Goal: Entertainment & Leisure: Consume media (video, audio)

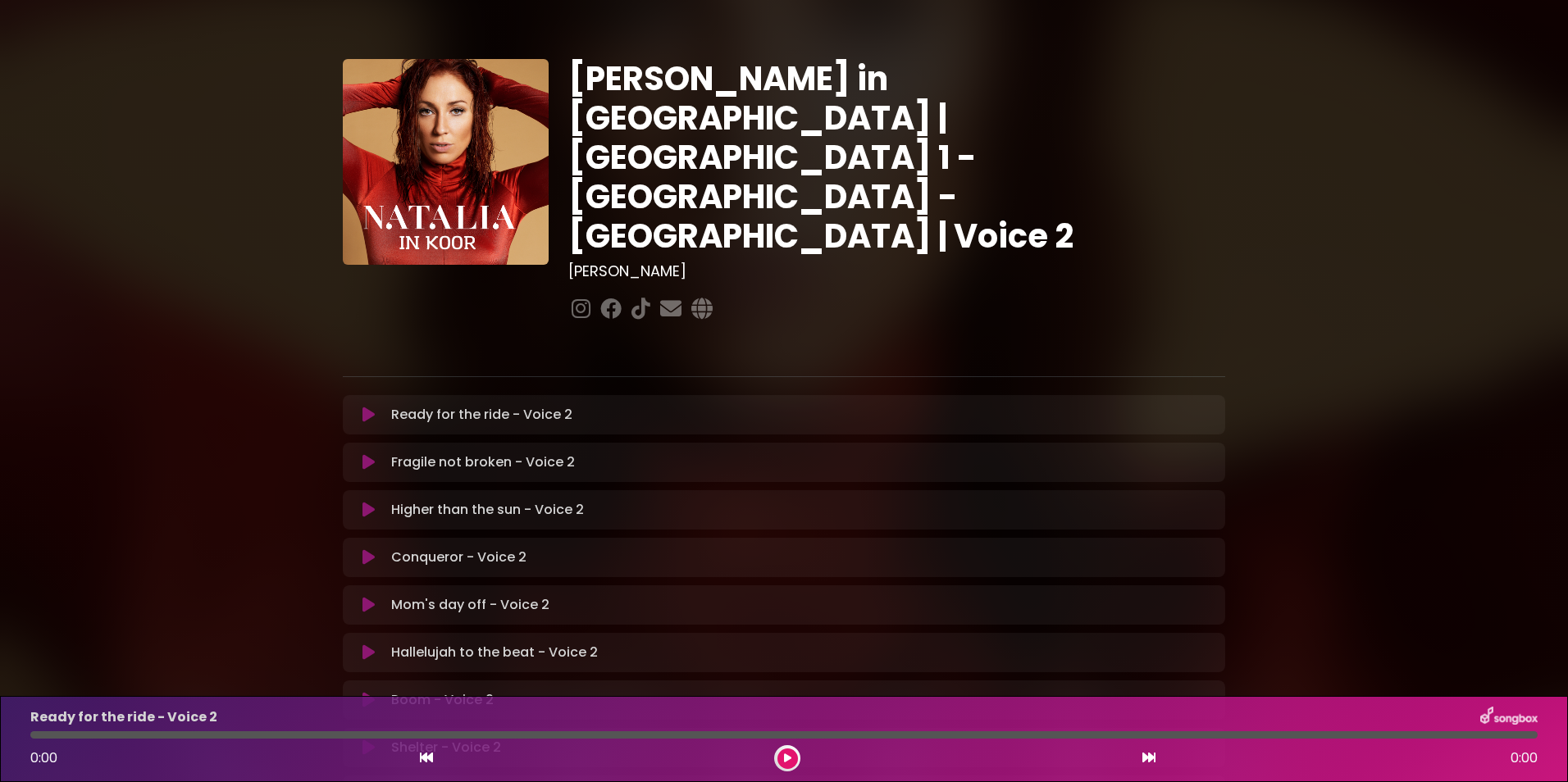
click at [363, 406] on icon at bounding box center [368, 414] width 12 height 17
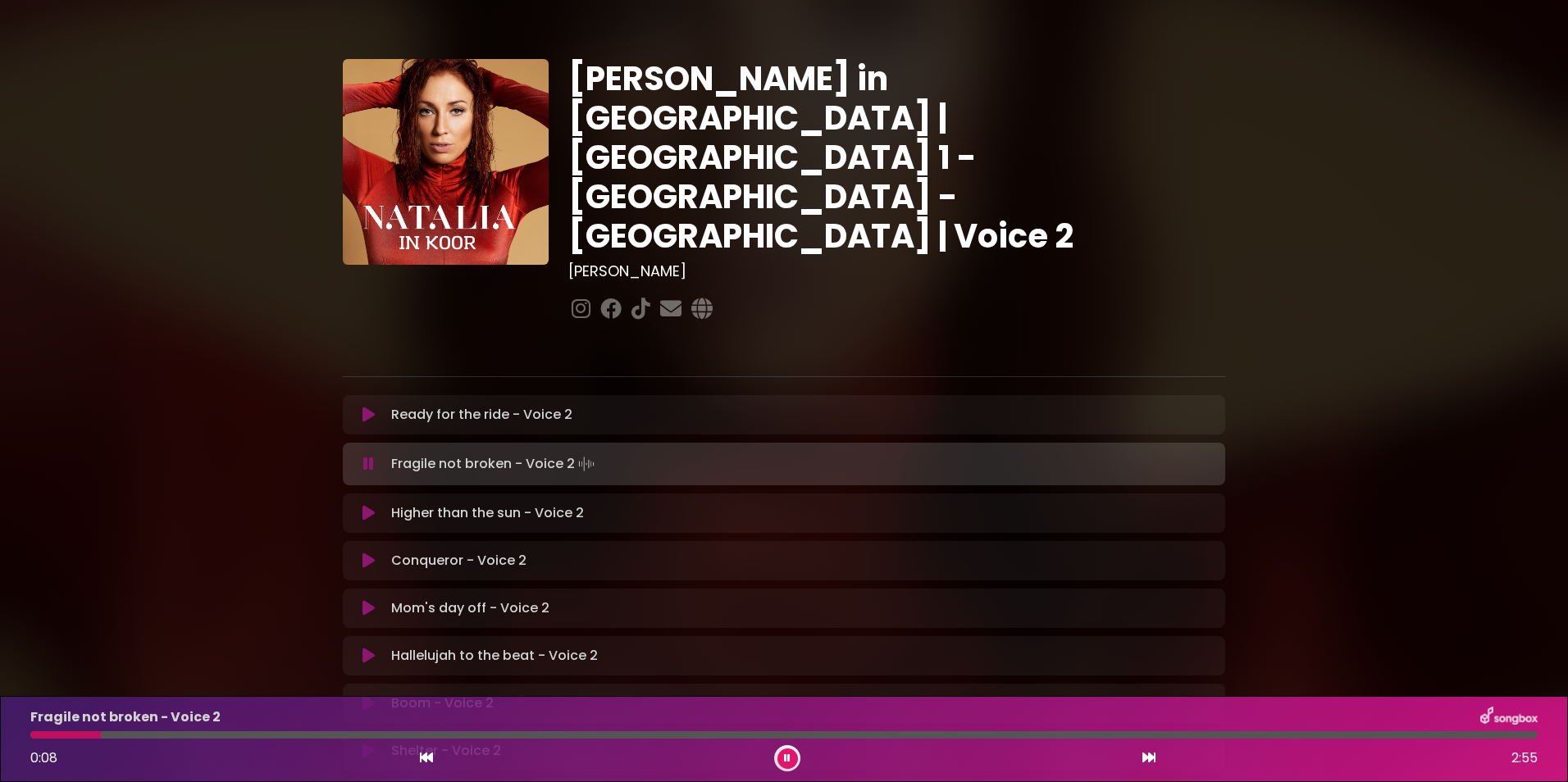
click at [362, 456] on button at bounding box center [369, 464] width 32 height 17
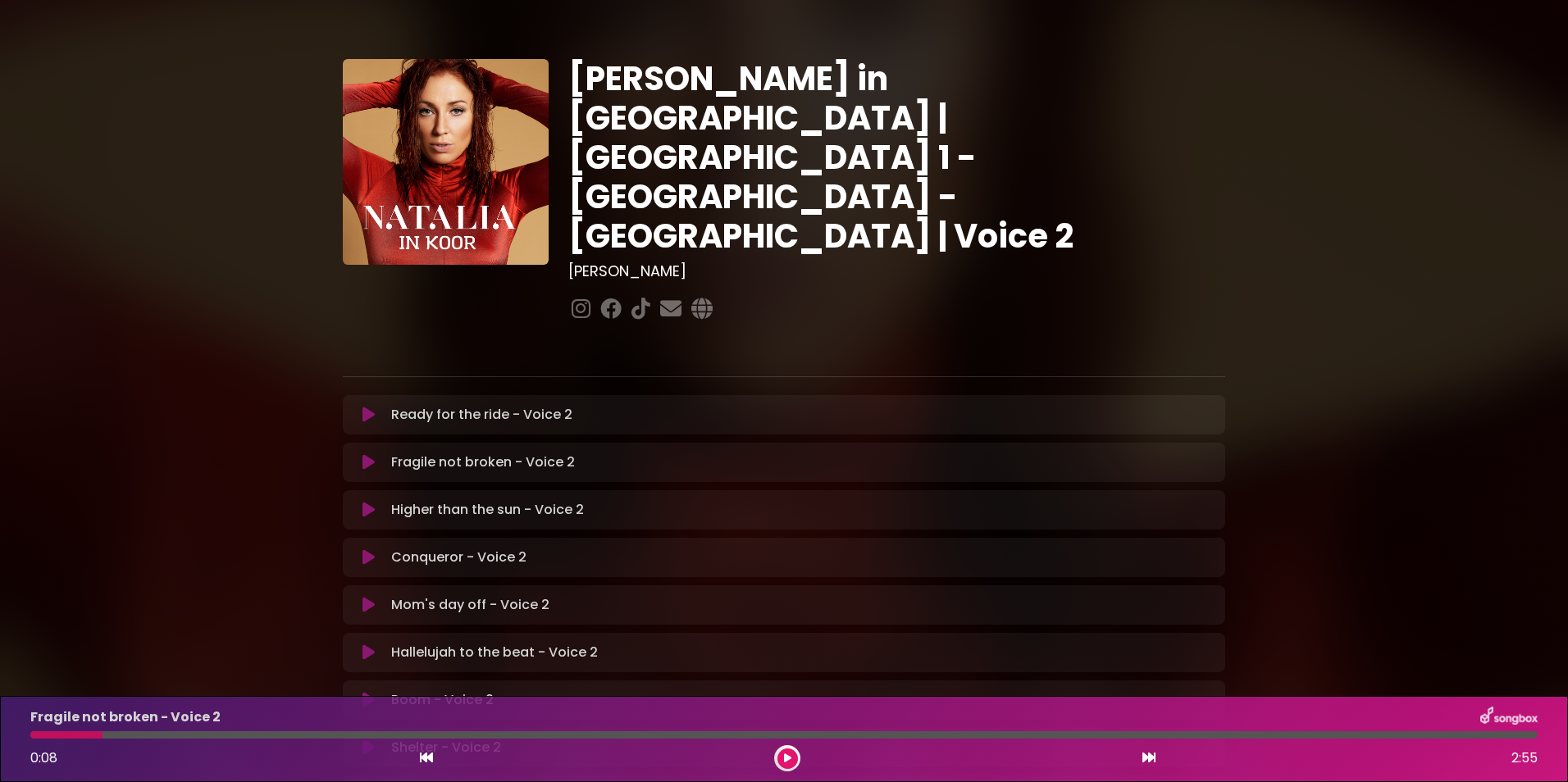
drag, startPoint x: 99, startPoint y: 735, endPoint x: 78, endPoint y: 734, distance: 21.0
click at [78, 735] on div at bounding box center [66, 735] width 72 height 7
click at [424, 755] on icon at bounding box center [427, 757] width 13 height 13
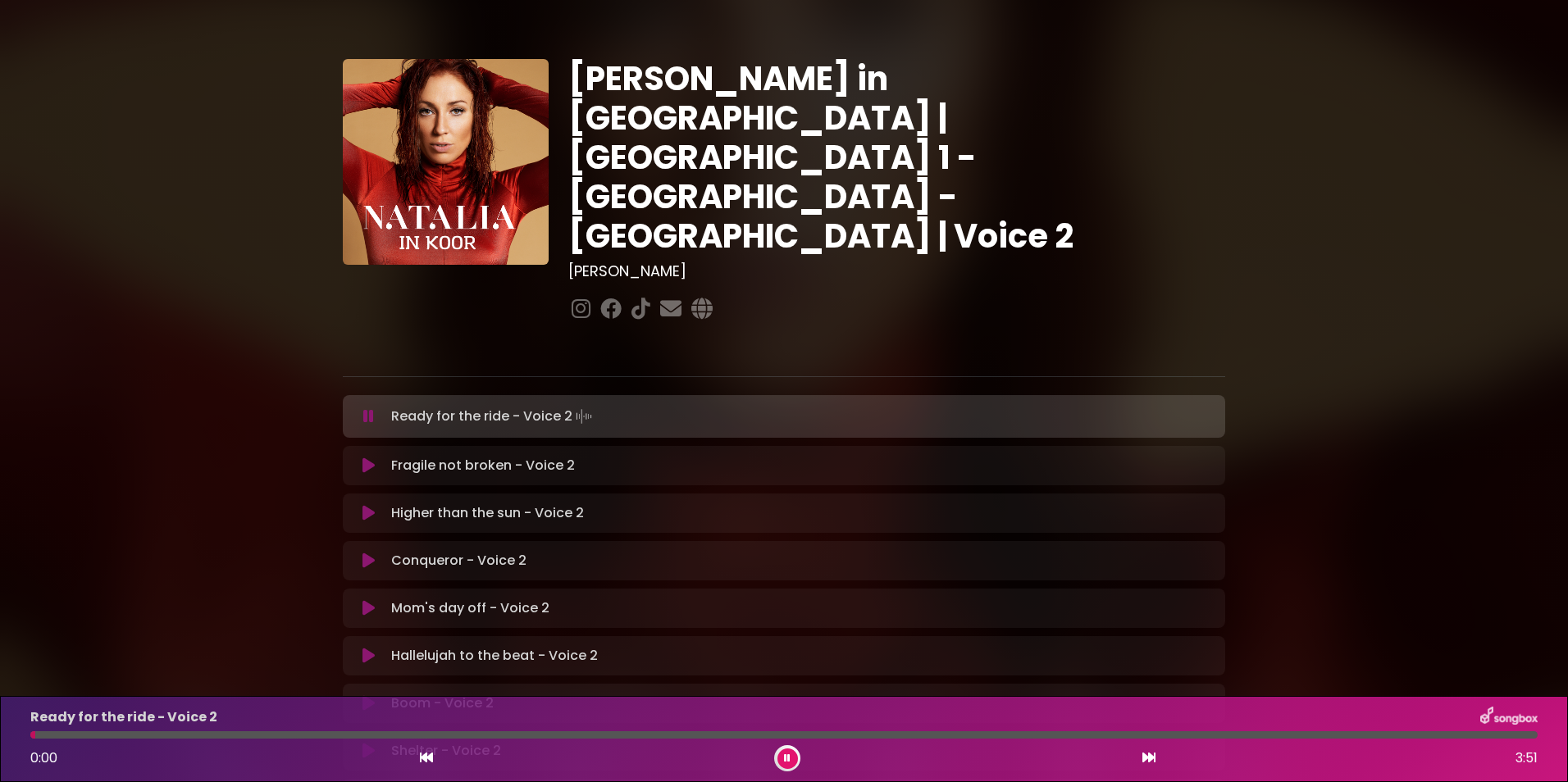
click at [1145, 752] on icon at bounding box center [1149, 757] width 13 height 13
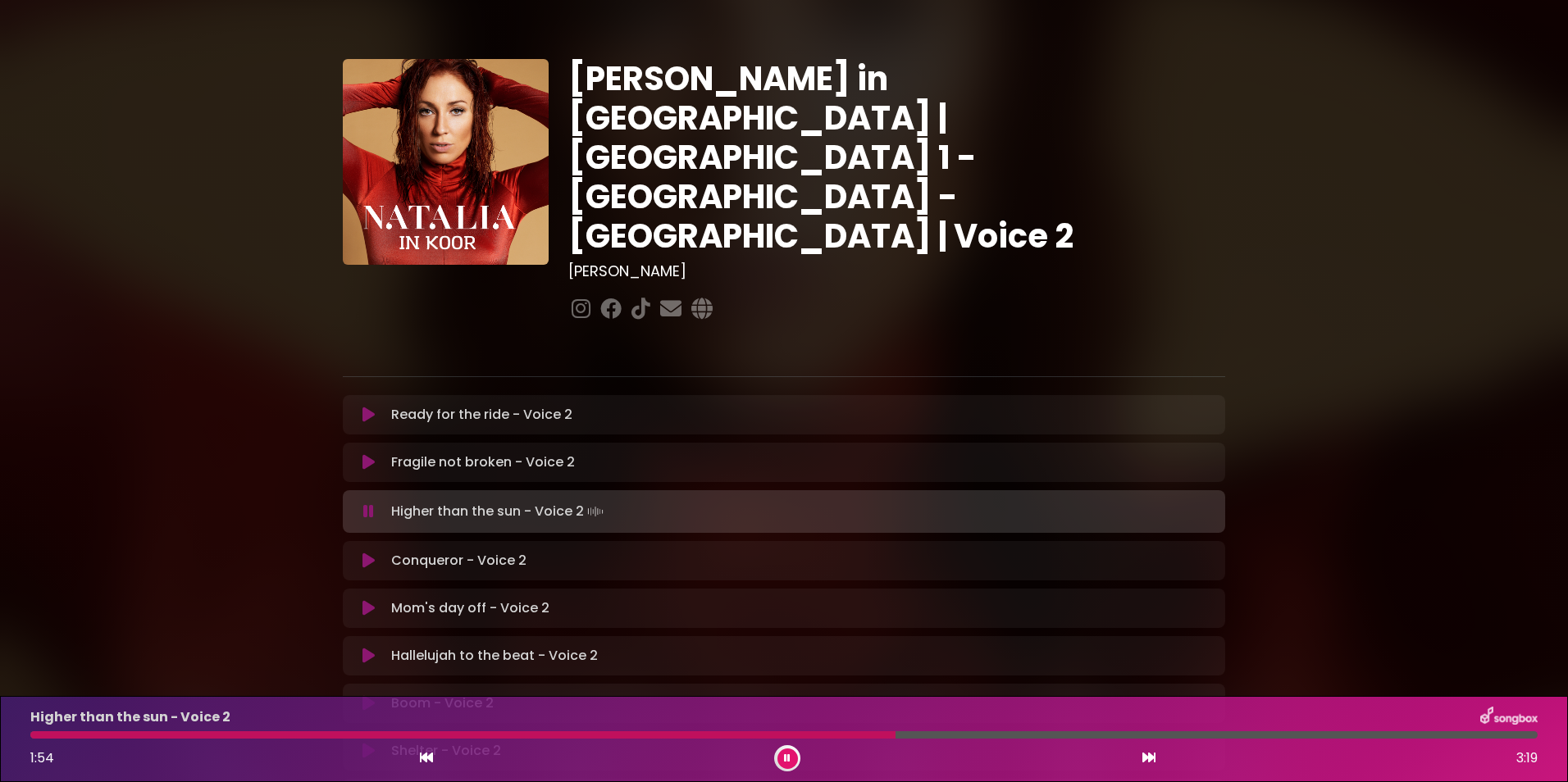
click at [1141, 748] on button at bounding box center [1149, 758] width 15 height 21
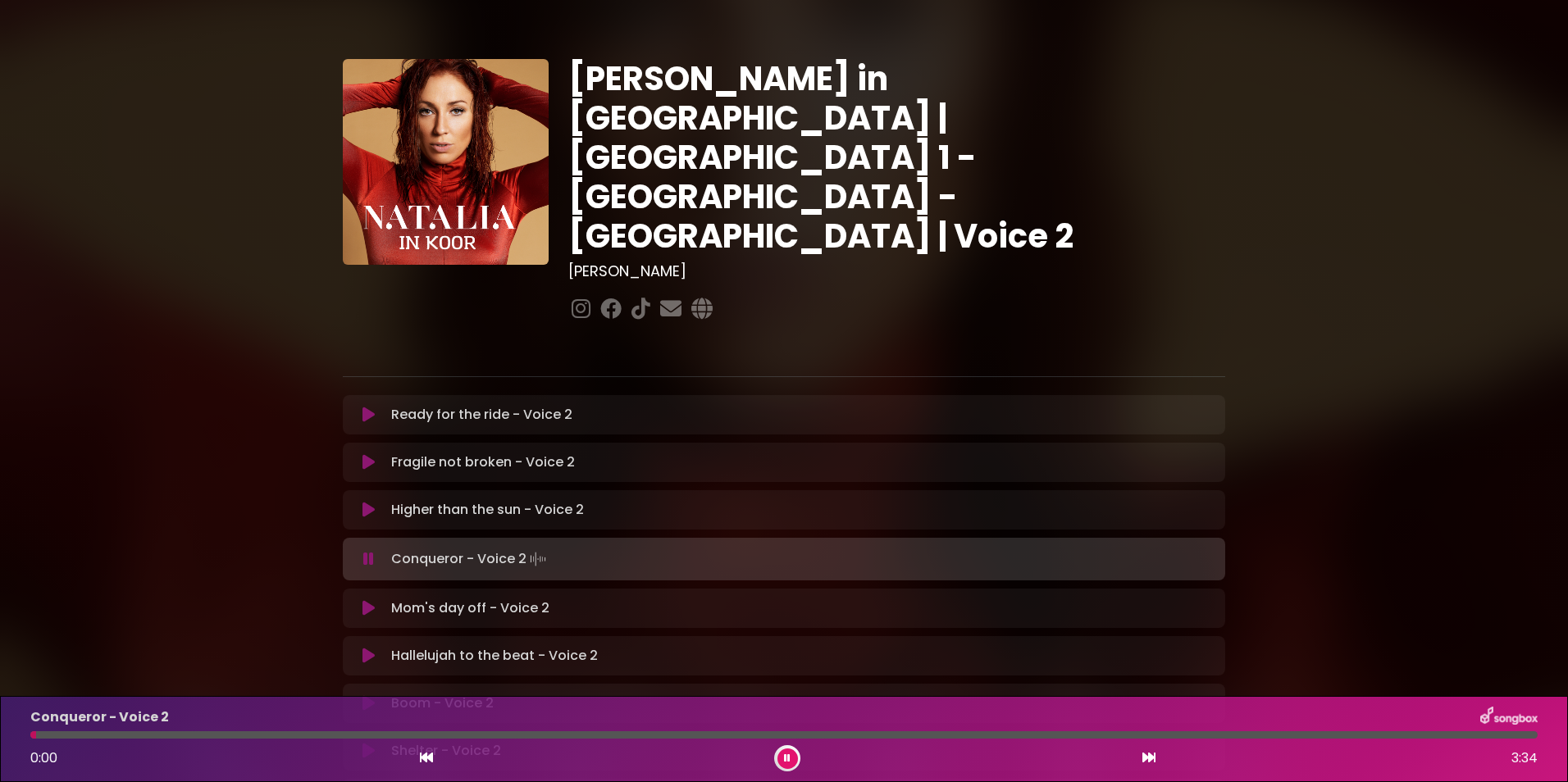
click at [368, 502] on icon at bounding box center [368, 510] width 12 height 17
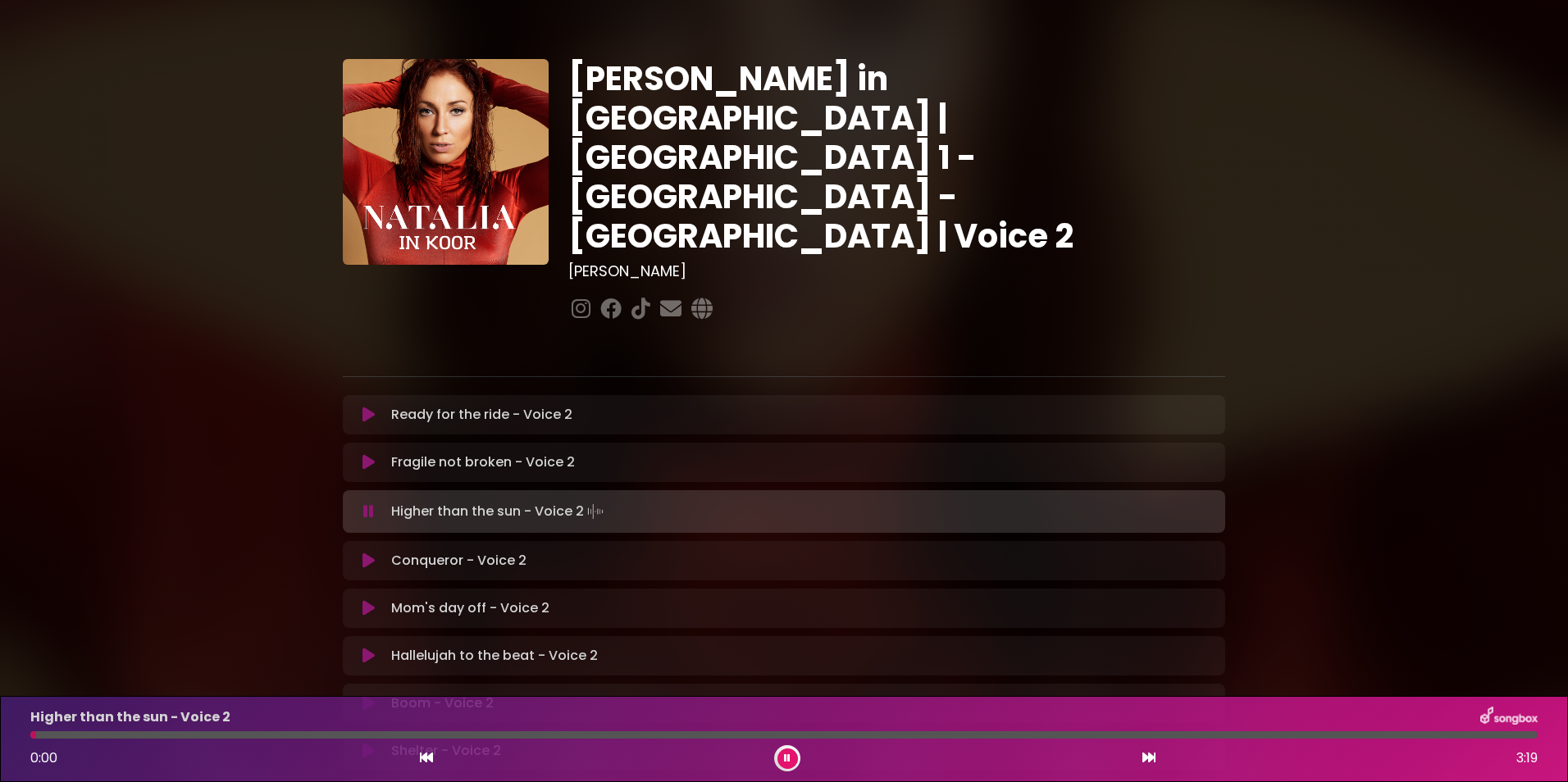
click at [571, 735] on div at bounding box center [784, 735] width 1507 height 7
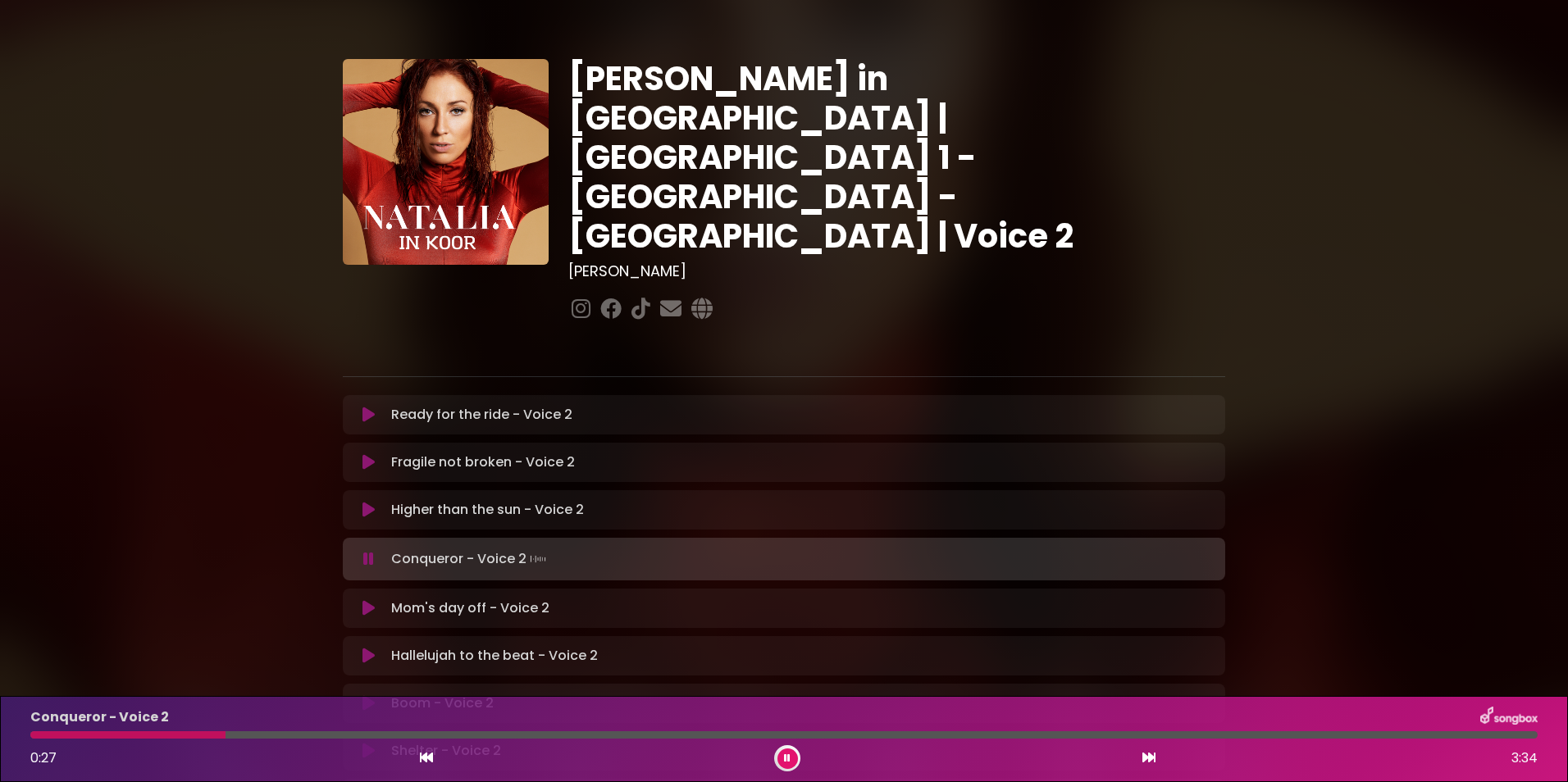
click at [783, 754] on button at bounding box center [788, 759] width 20 height 20
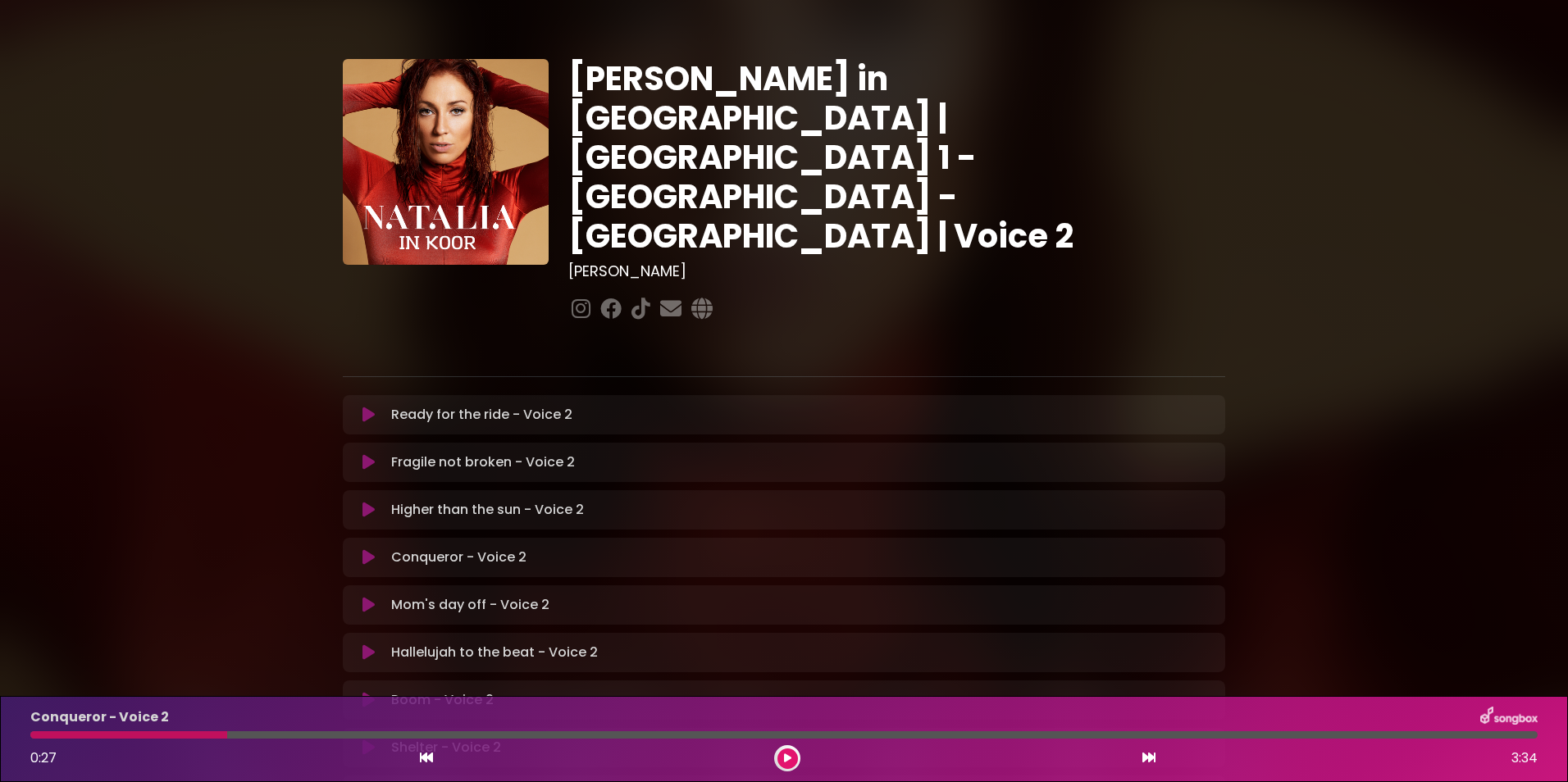
click at [426, 754] on icon at bounding box center [427, 757] width 13 height 13
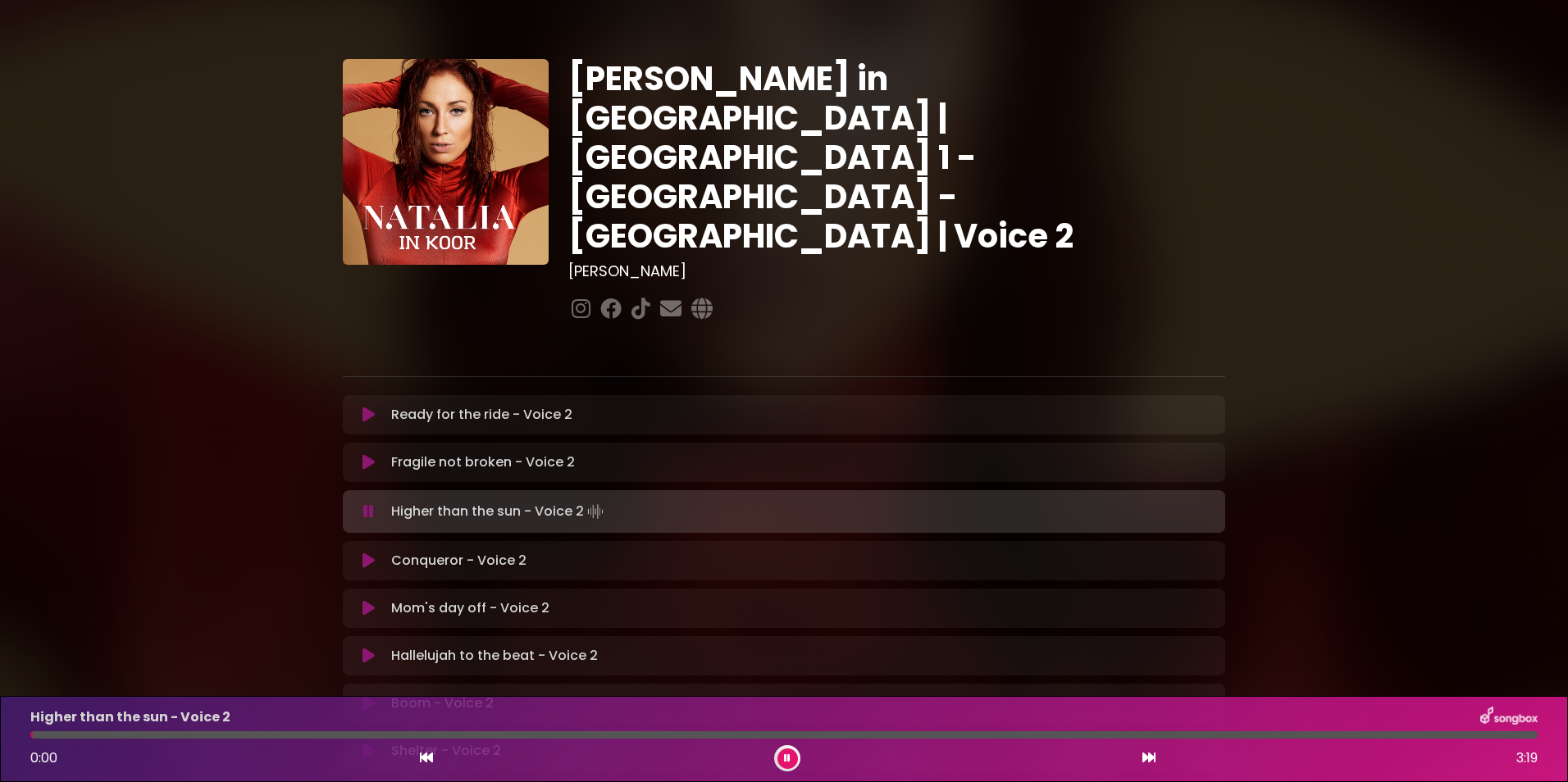
click at [1145, 757] on icon at bounding box center [1149, 757] width 13 height 13
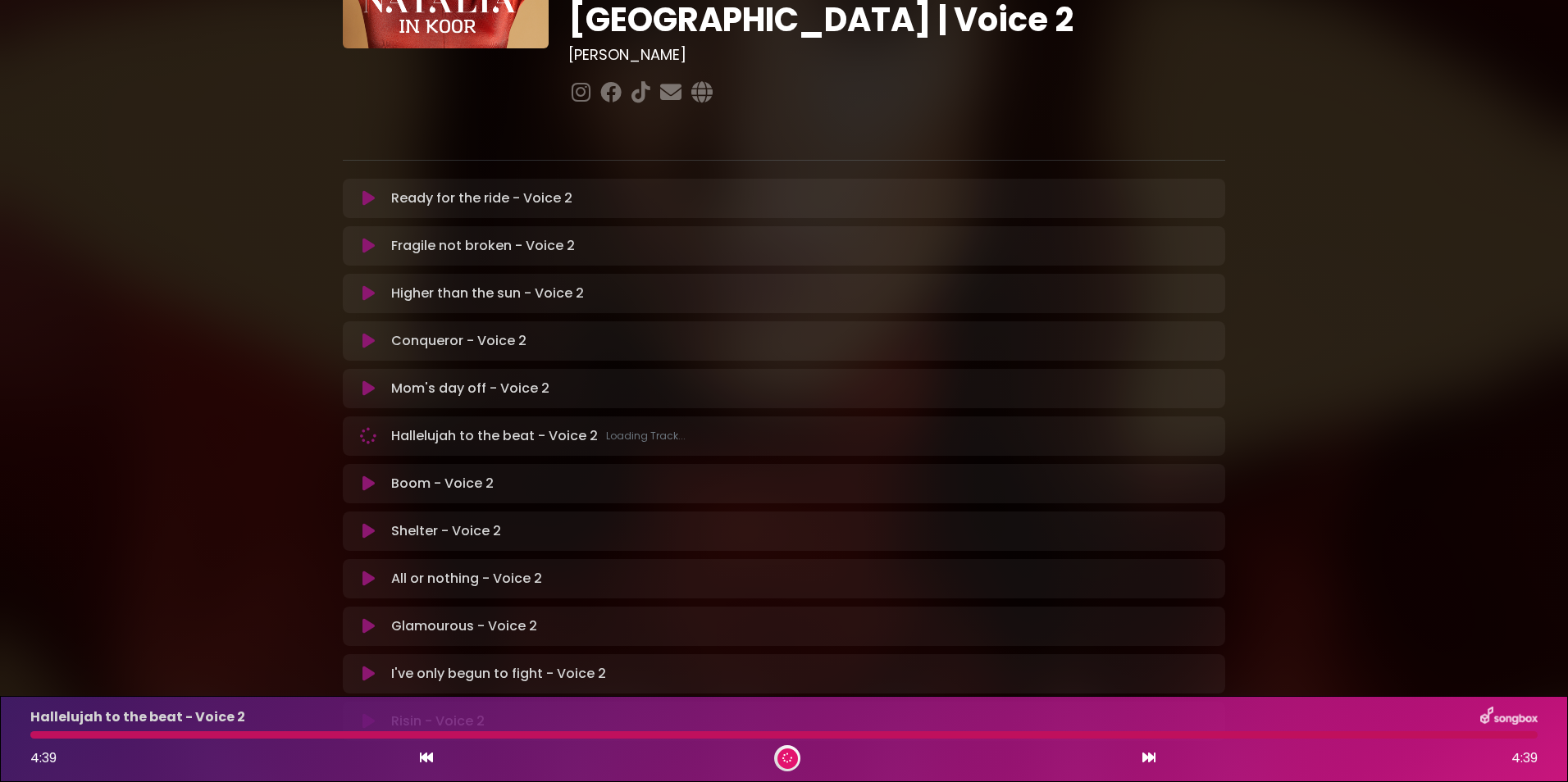
scroll to position [246, 0]
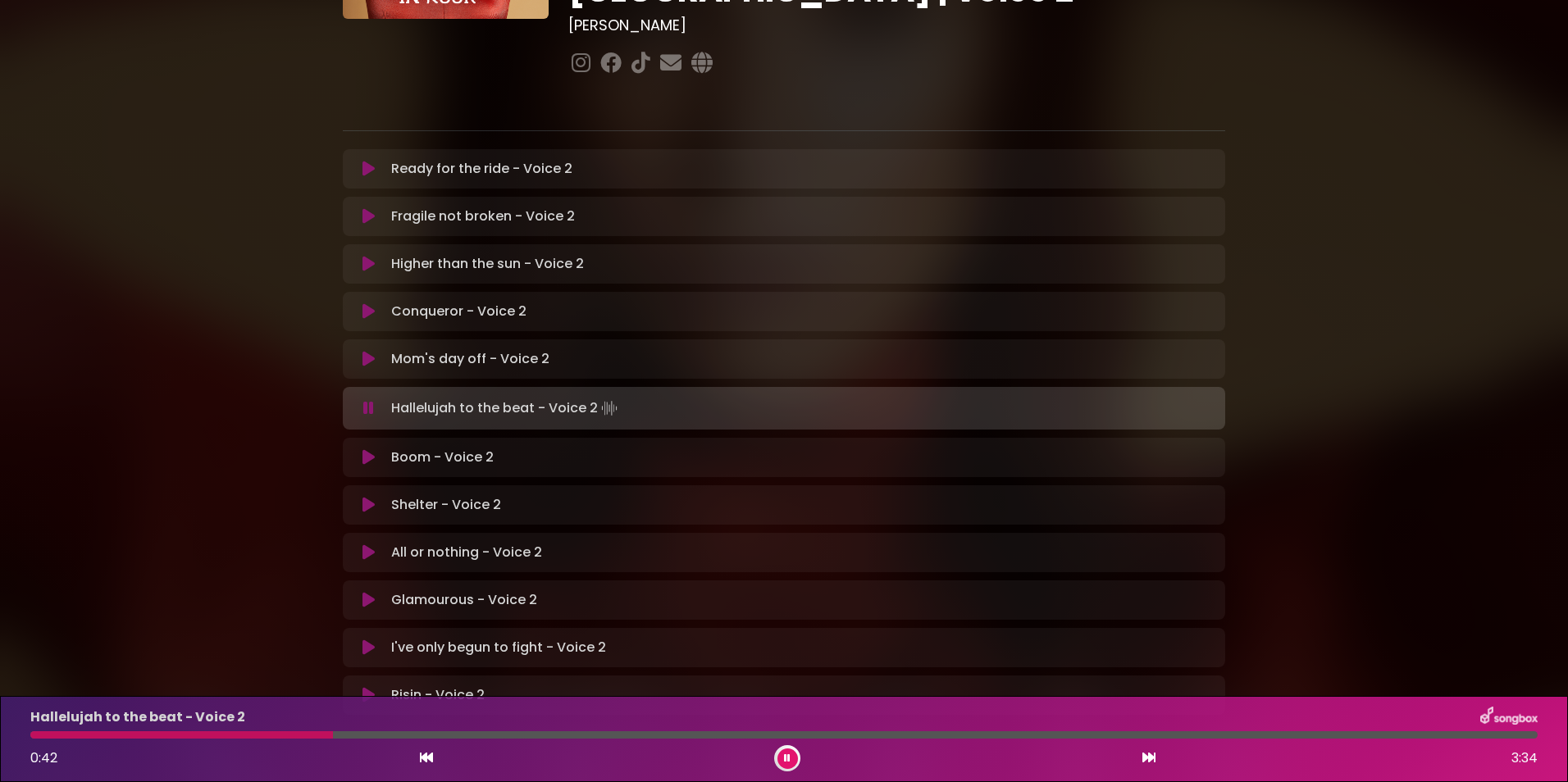
click at [361, 400] on button at bounding box center [369, 408] width 32 height 17
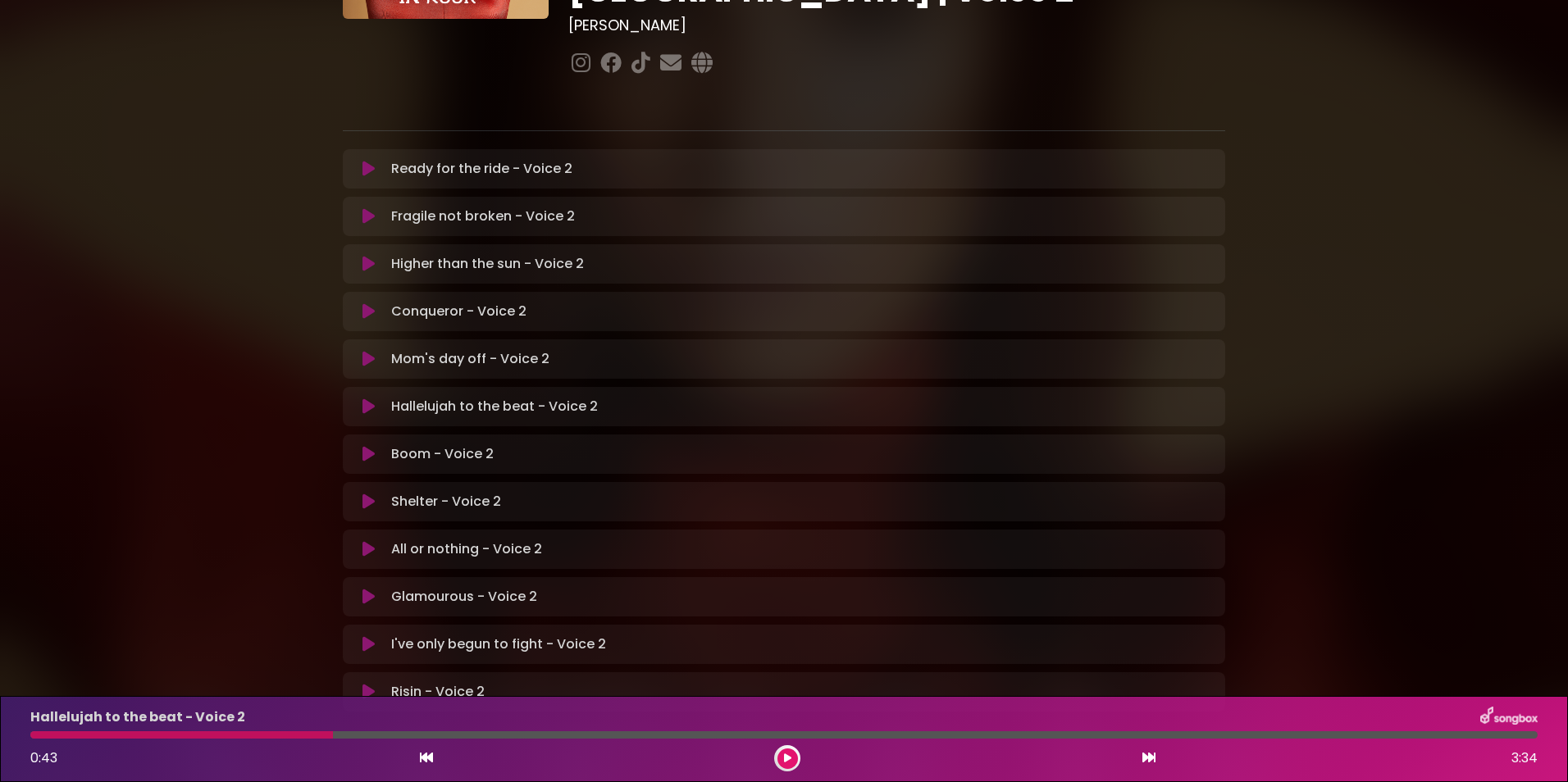
click at [363, 399] on icon at bounding box center [369, 407] width 13 height 18
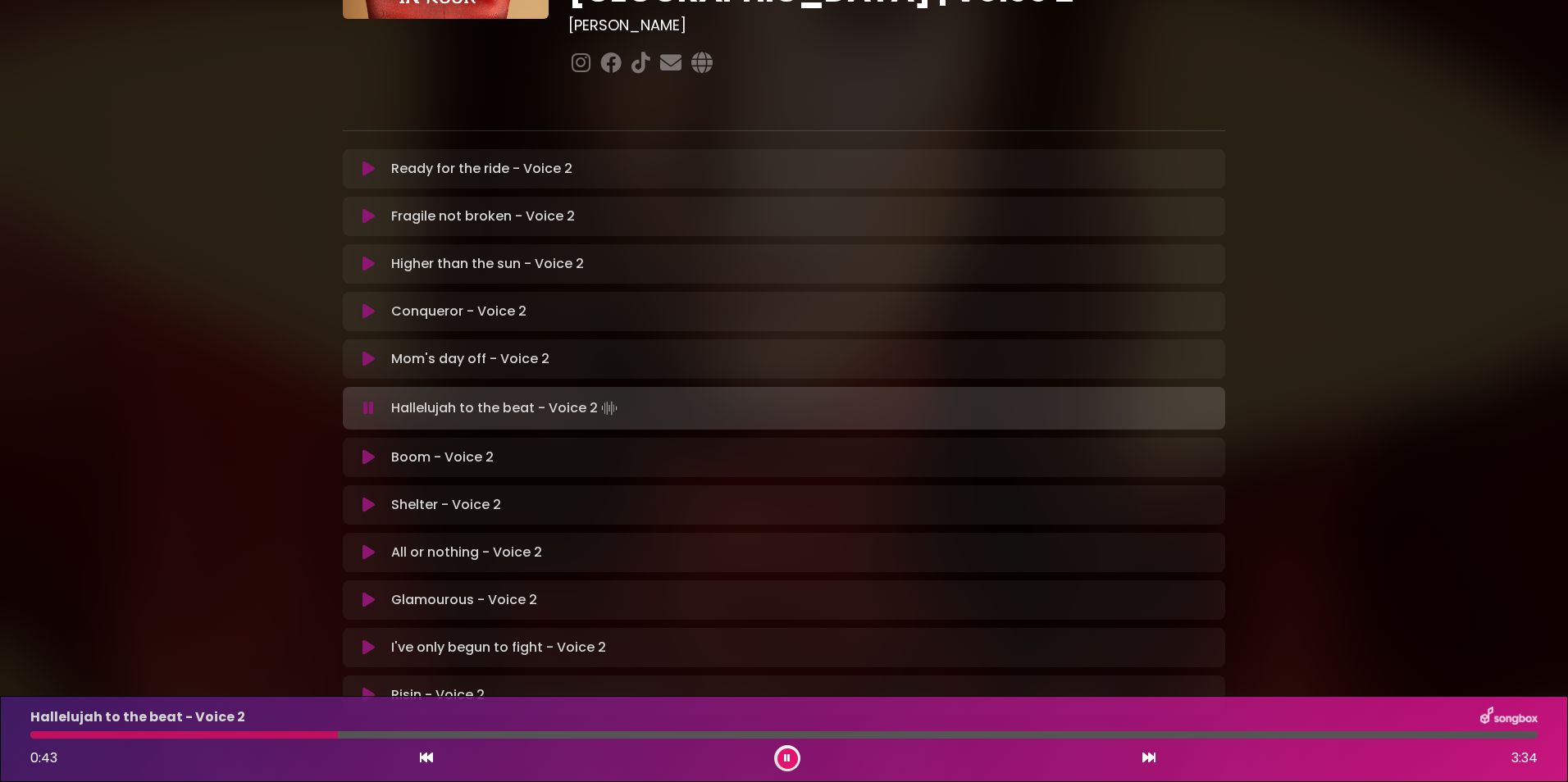
click at [363, 400] on icon at bounding box center [369, 408] width 11 height 17
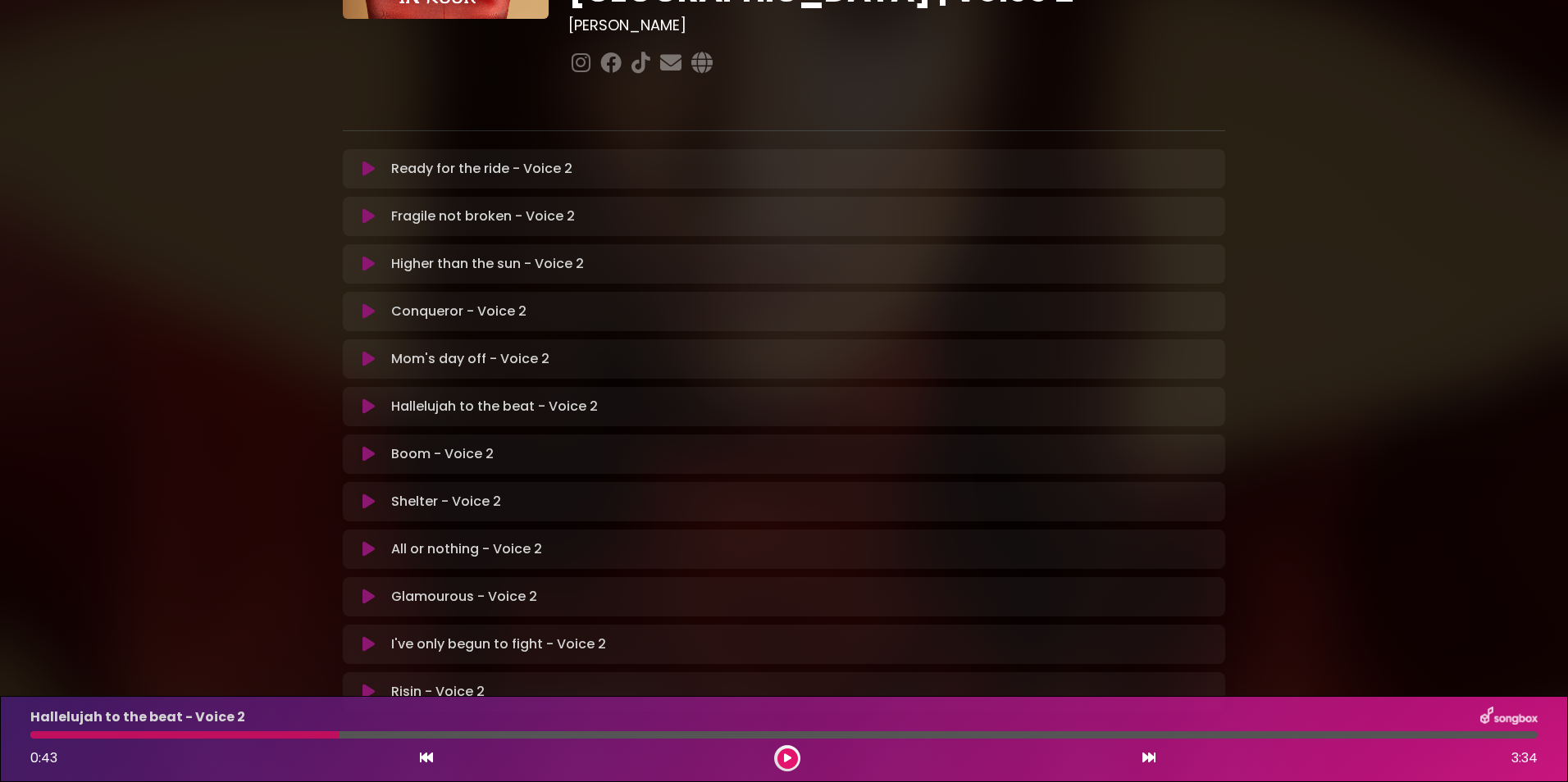
click at [422, 755] on icon at bounding box center [427, 757] width 13 height 13
click at [1142, 757] on icon at bounding box center [1149, 757] width 13 height 13
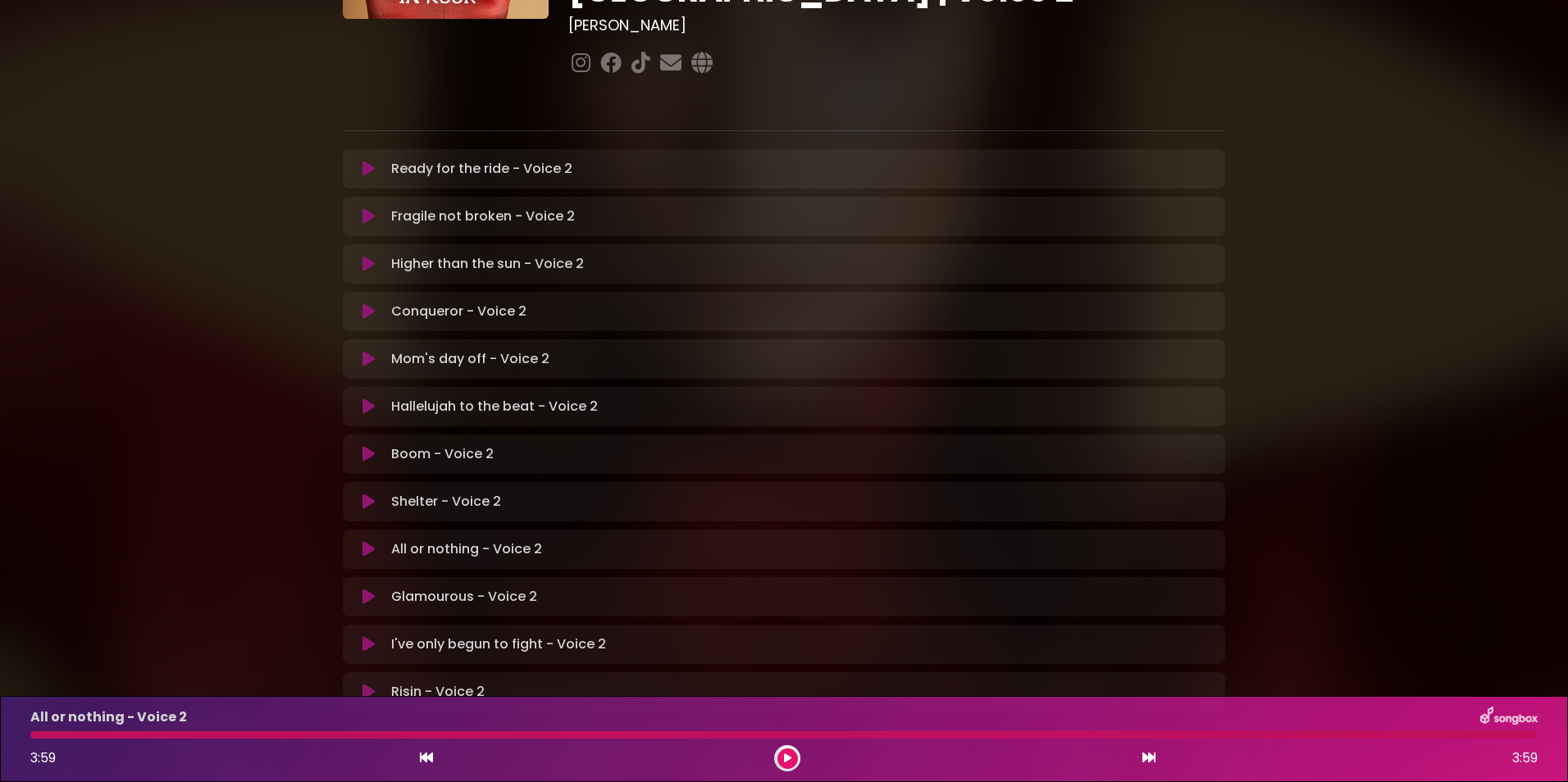
click at [362, 541] on icon at bounding box center [368, 549] width 12 height 17
